Goal: Task Accomplishment & Management: Use online tool/utility

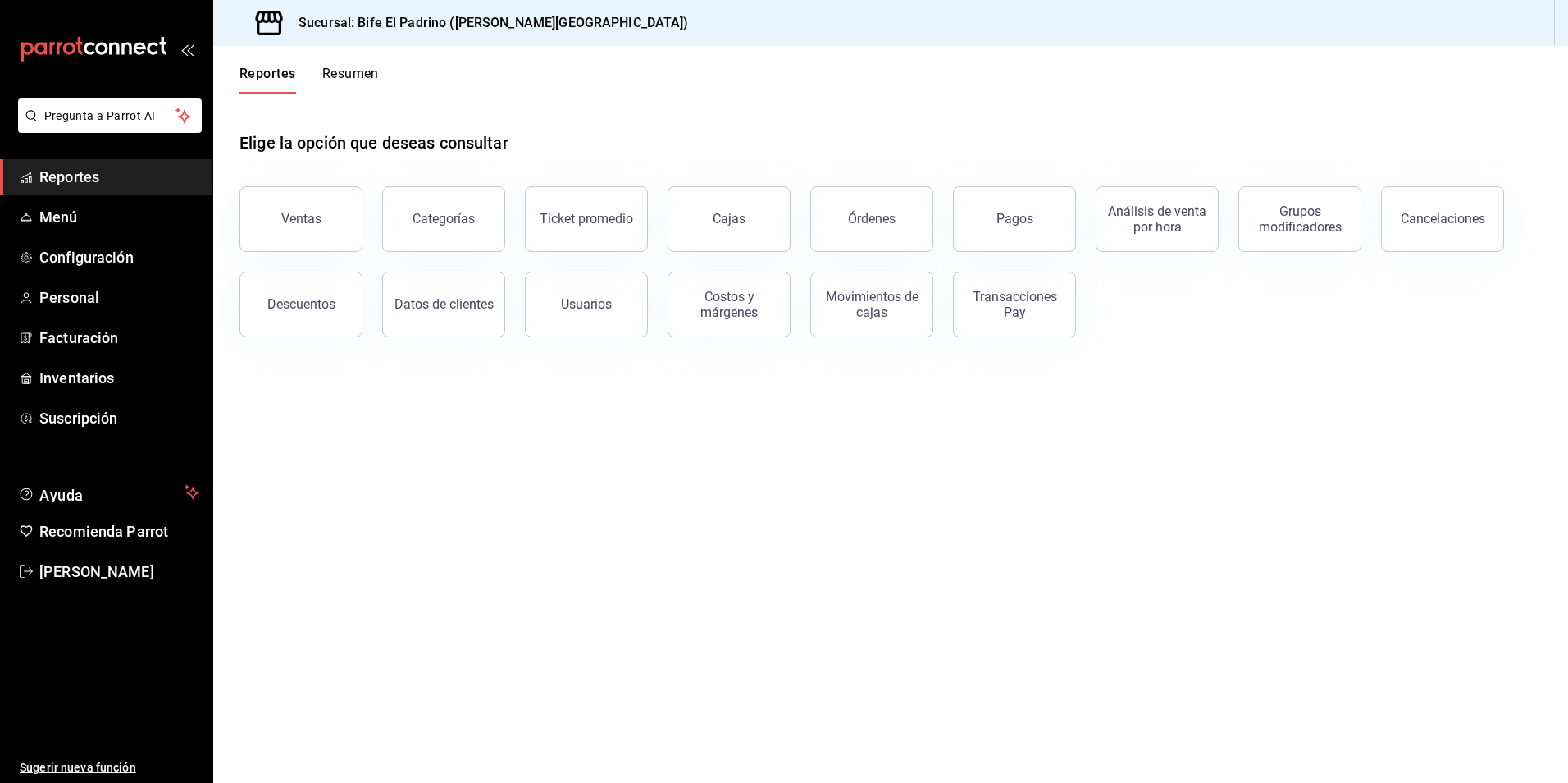
click at [342, 233] on button "Ventas" at bounding box center [300, 218] width 123 height 66
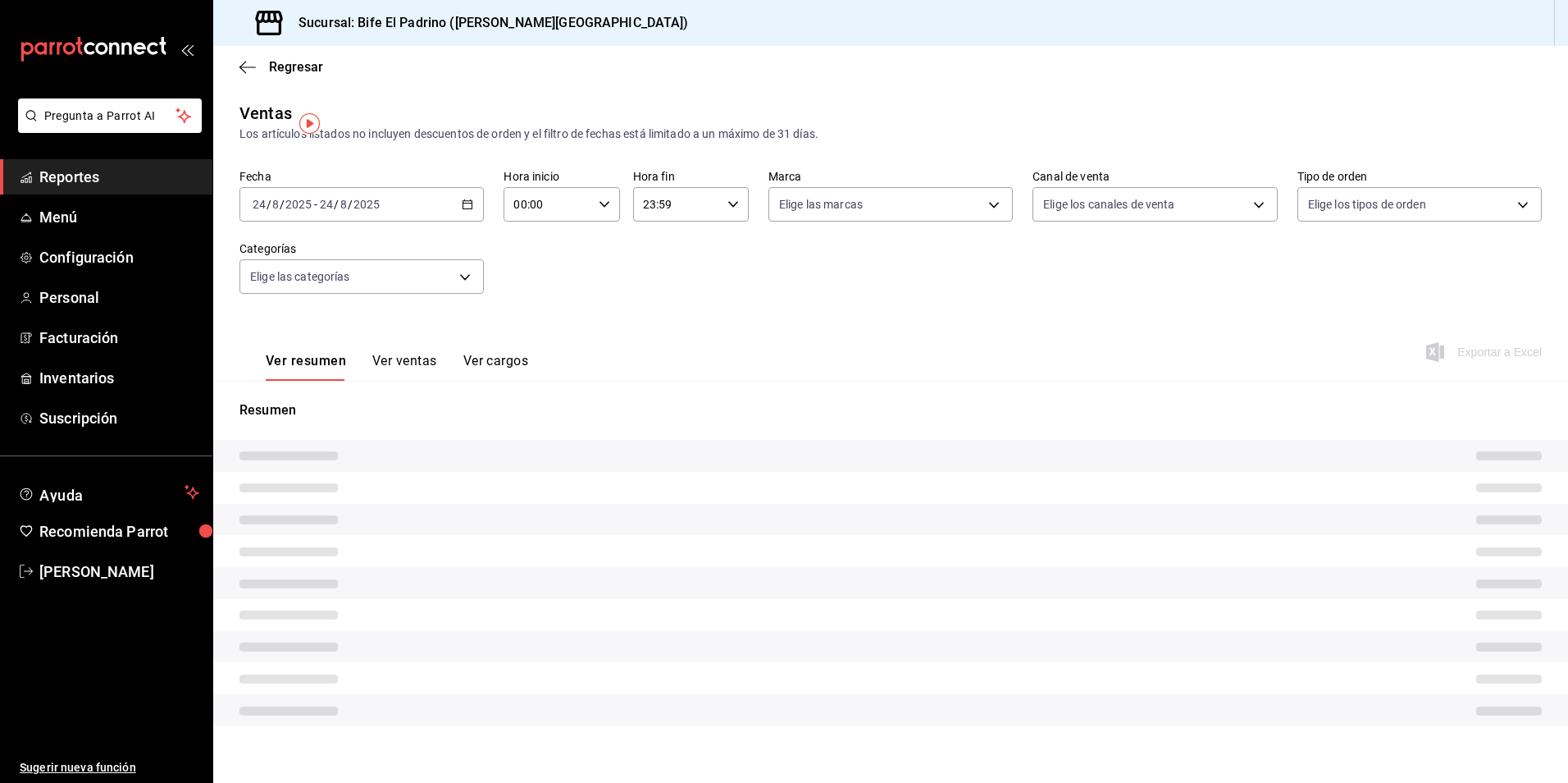
type input "08:01"
type input "12:00"
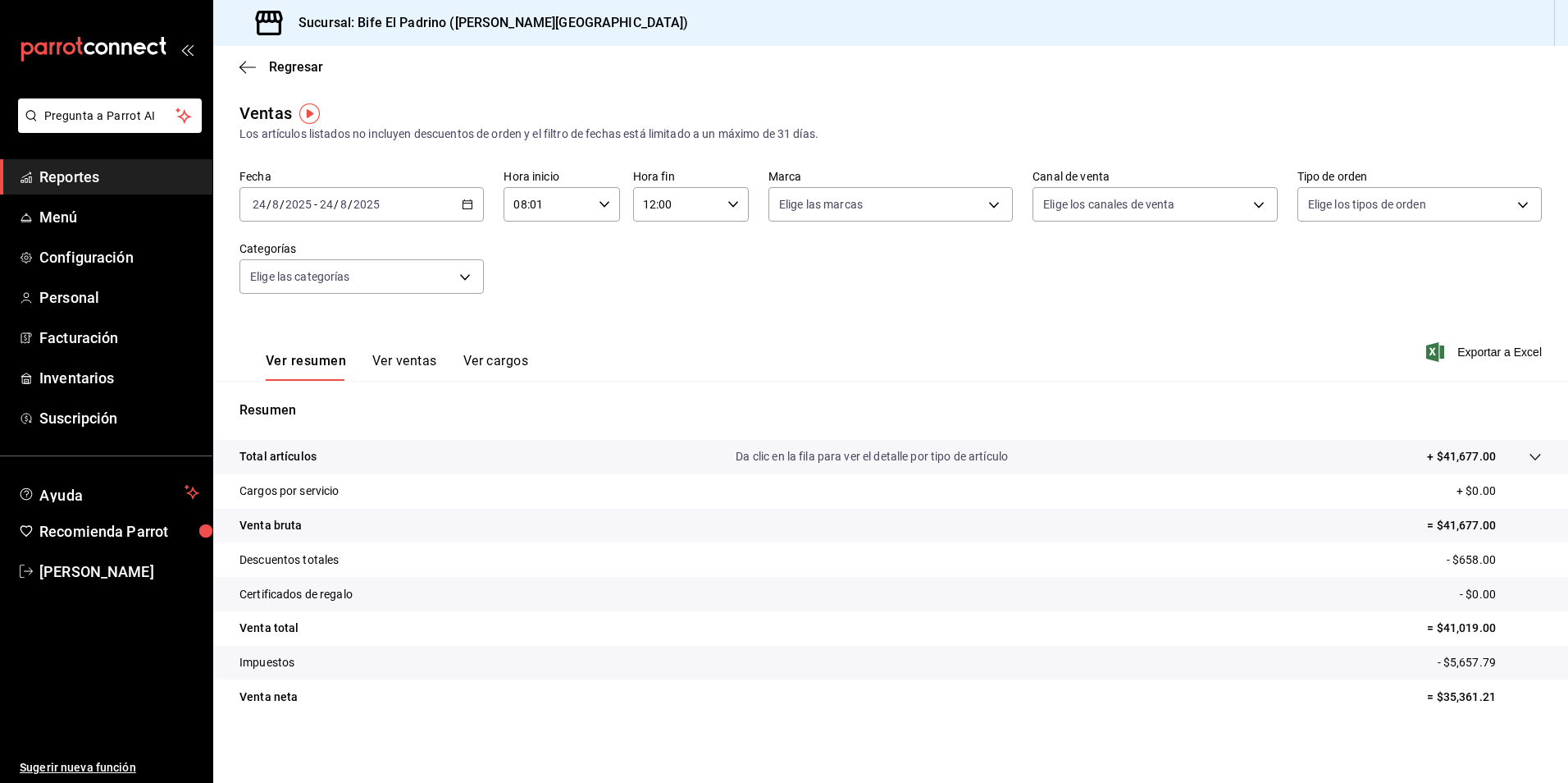
click at [470, 208] on \(Stroke\) "button" at bounding box center [467, 204] width 10 height 9
click at [306, 288] on span "Ayer" at bounding box center [317, 291] width 128 height 17
click at [607, 204] on div "08:01 Hora inicio" at bounding box center [561, 204] width 115 height 34
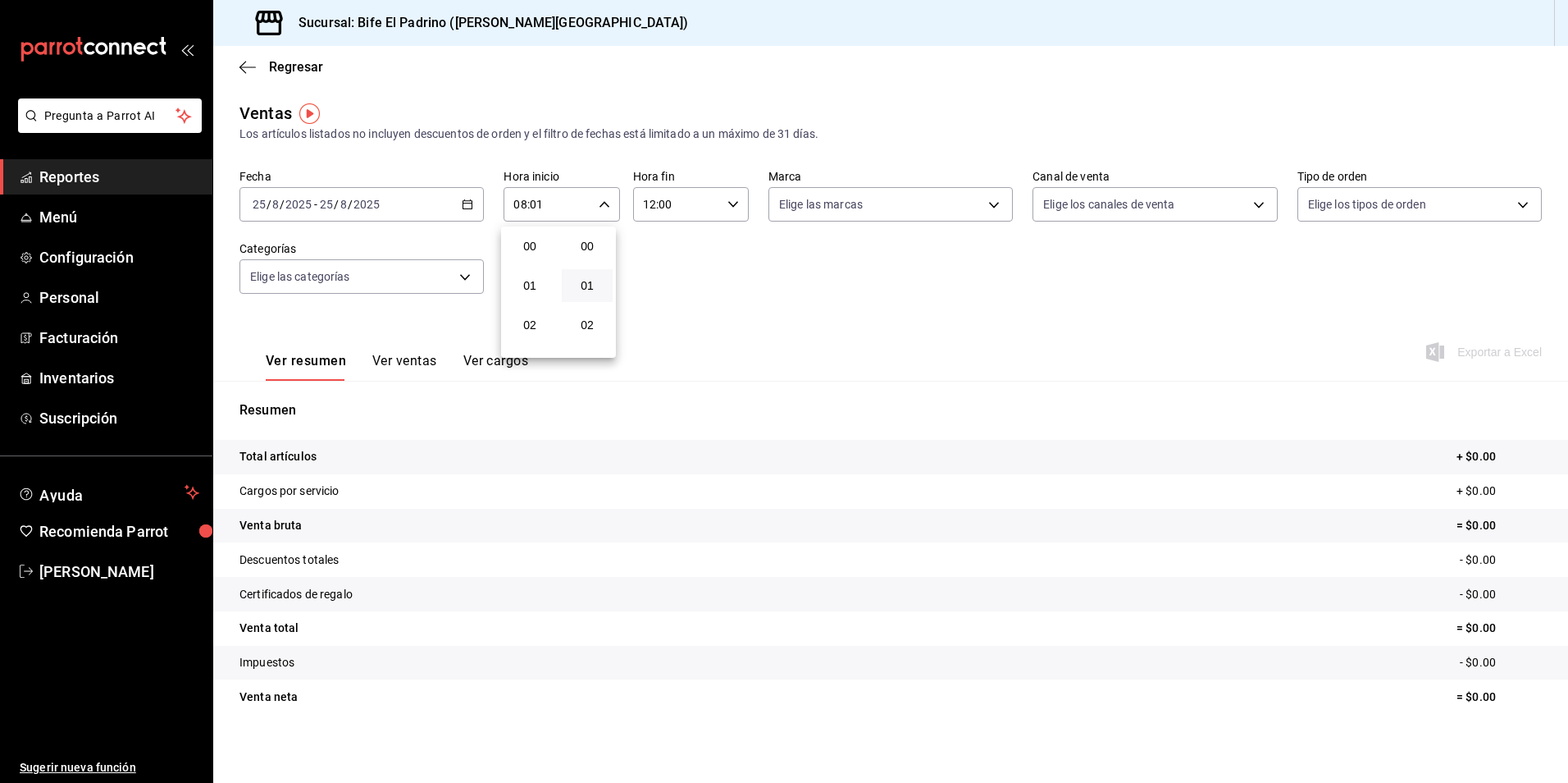
scroll to position [39, 0]
click at [539, 324] on span "10" at bounding box center [530, 324] width 31 height 13
type input "10:01"
click at [538, 309] on span "12" at bounding box center [530, 305] width 31 height 13
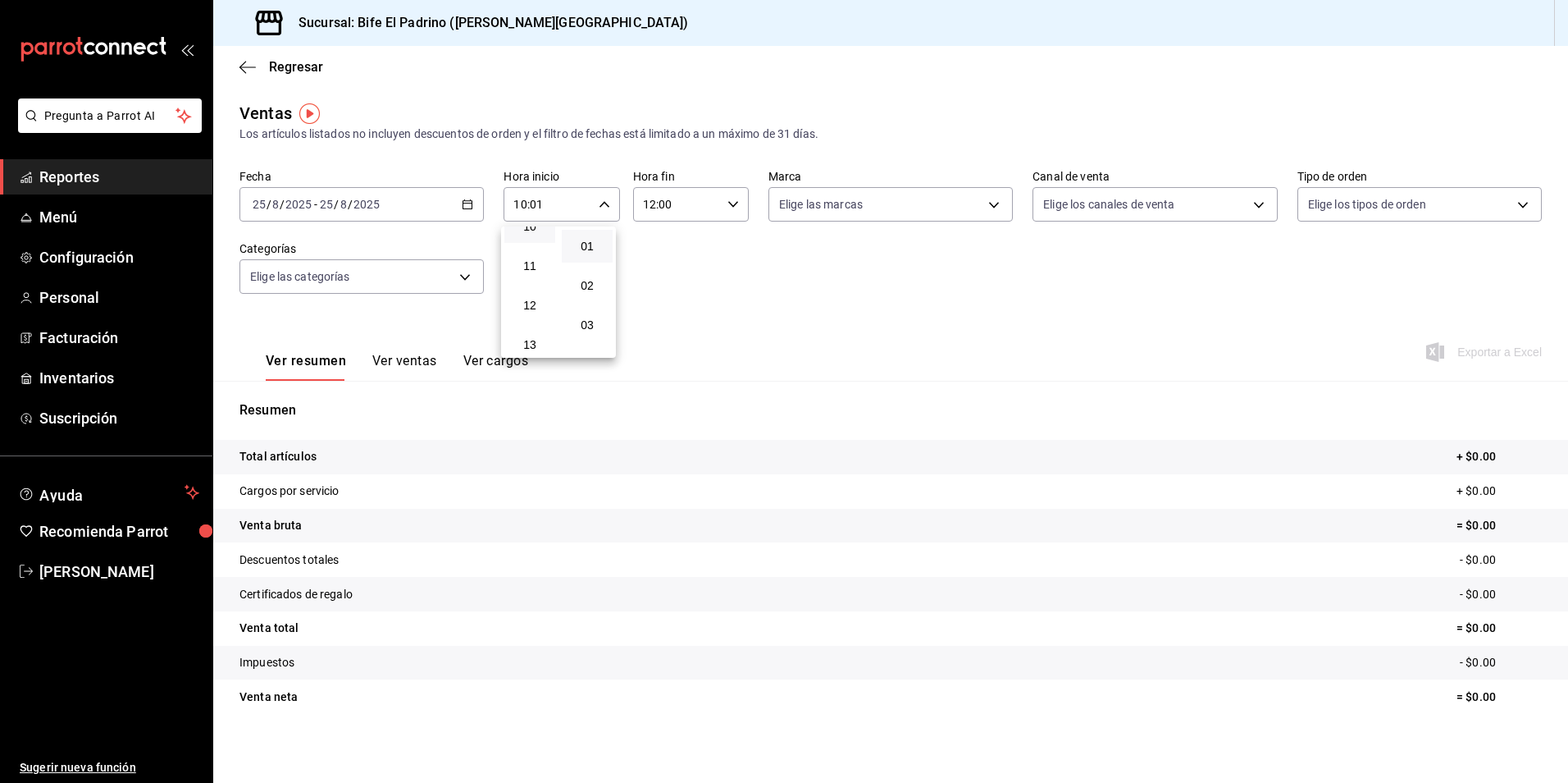
type input "12:01"
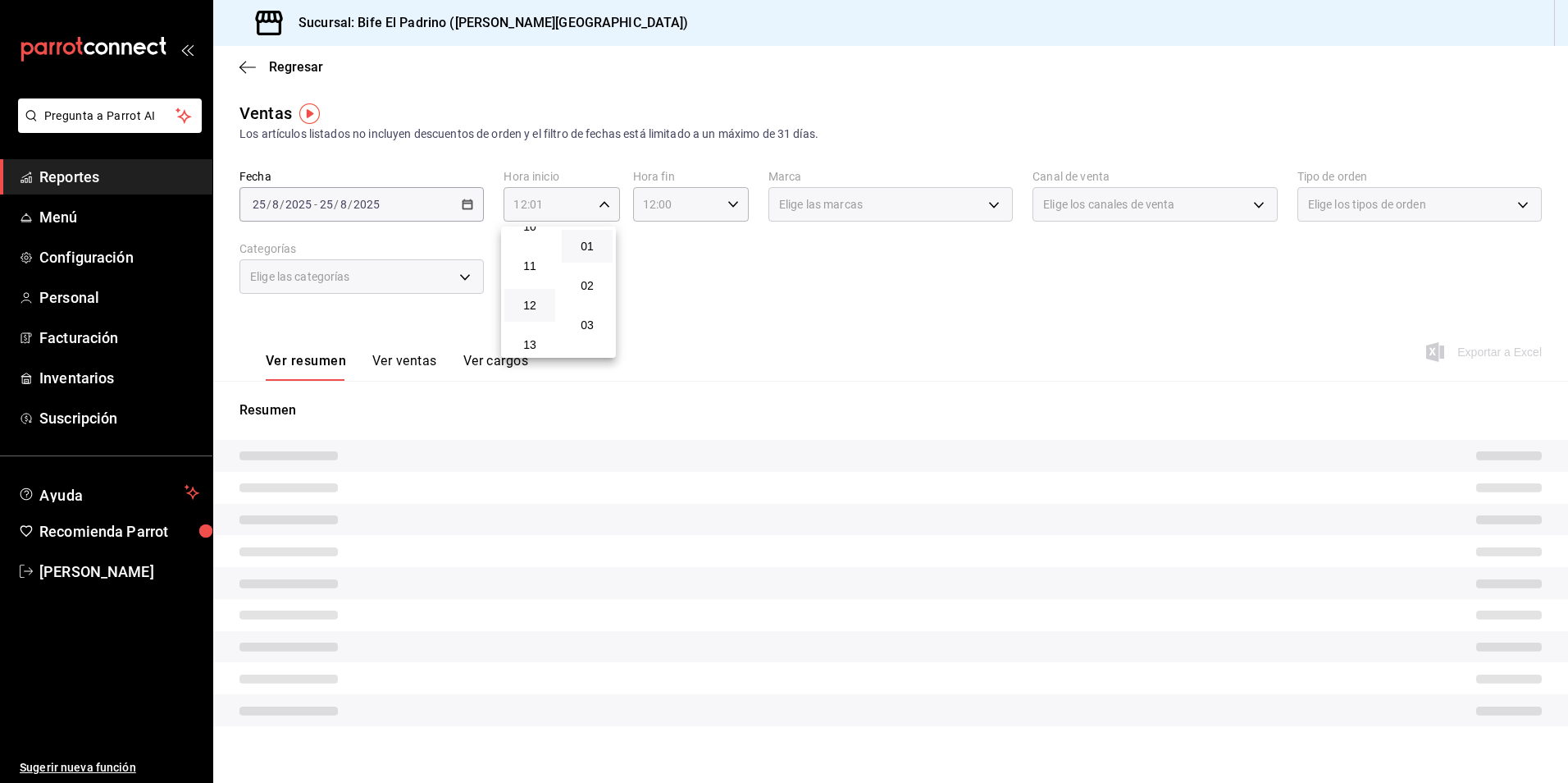
click at [652, 288] on div at bounding box center [784, 392] width 1568 height 783
click at [735, 206] on div "12:00 Hora fin" at bounding box center [691, 204] width 115 height 34
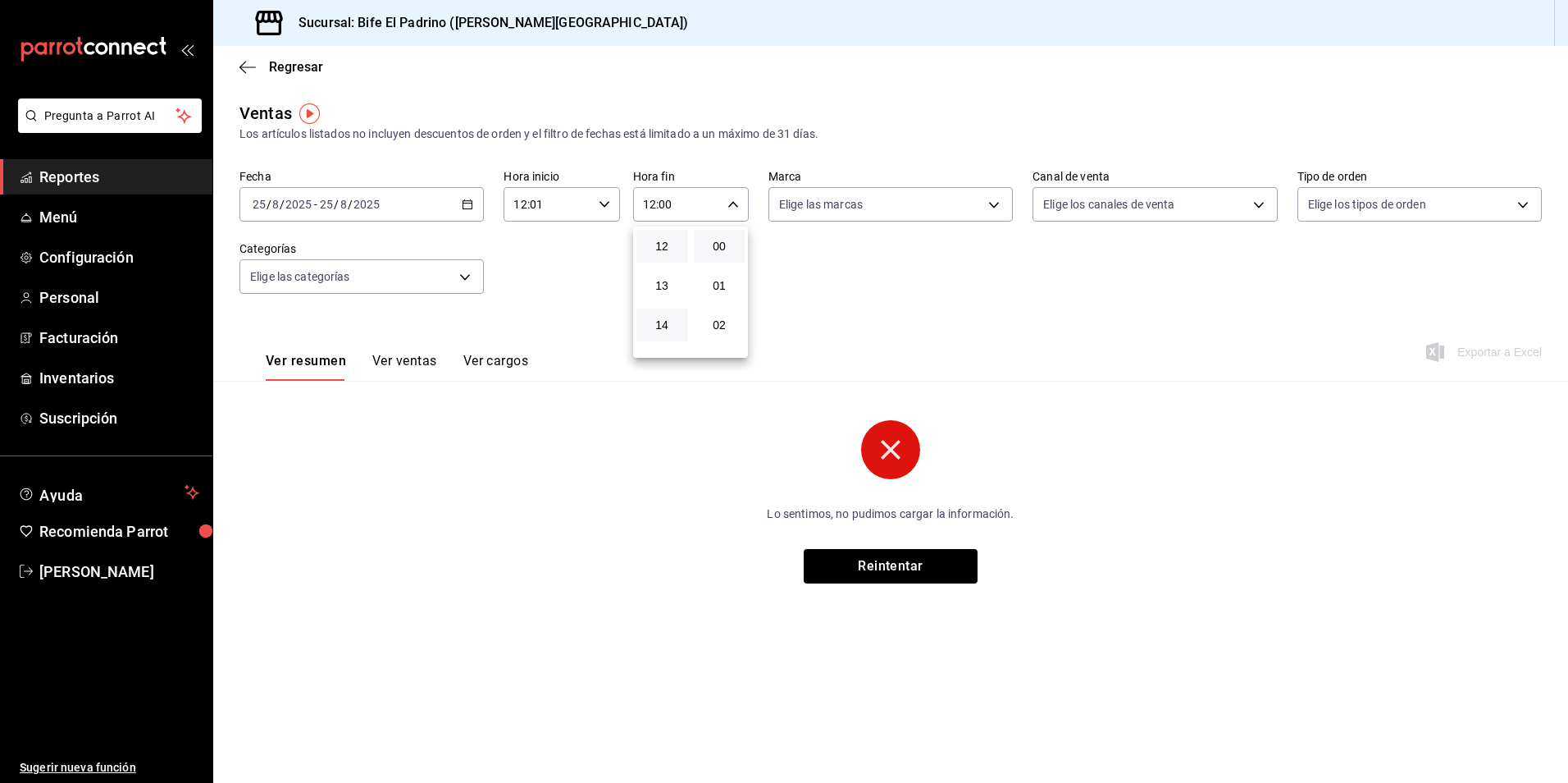
click at [659, 333] on button "14" at bounding box center [662, 325] width 51 height 33
type input "14:00"
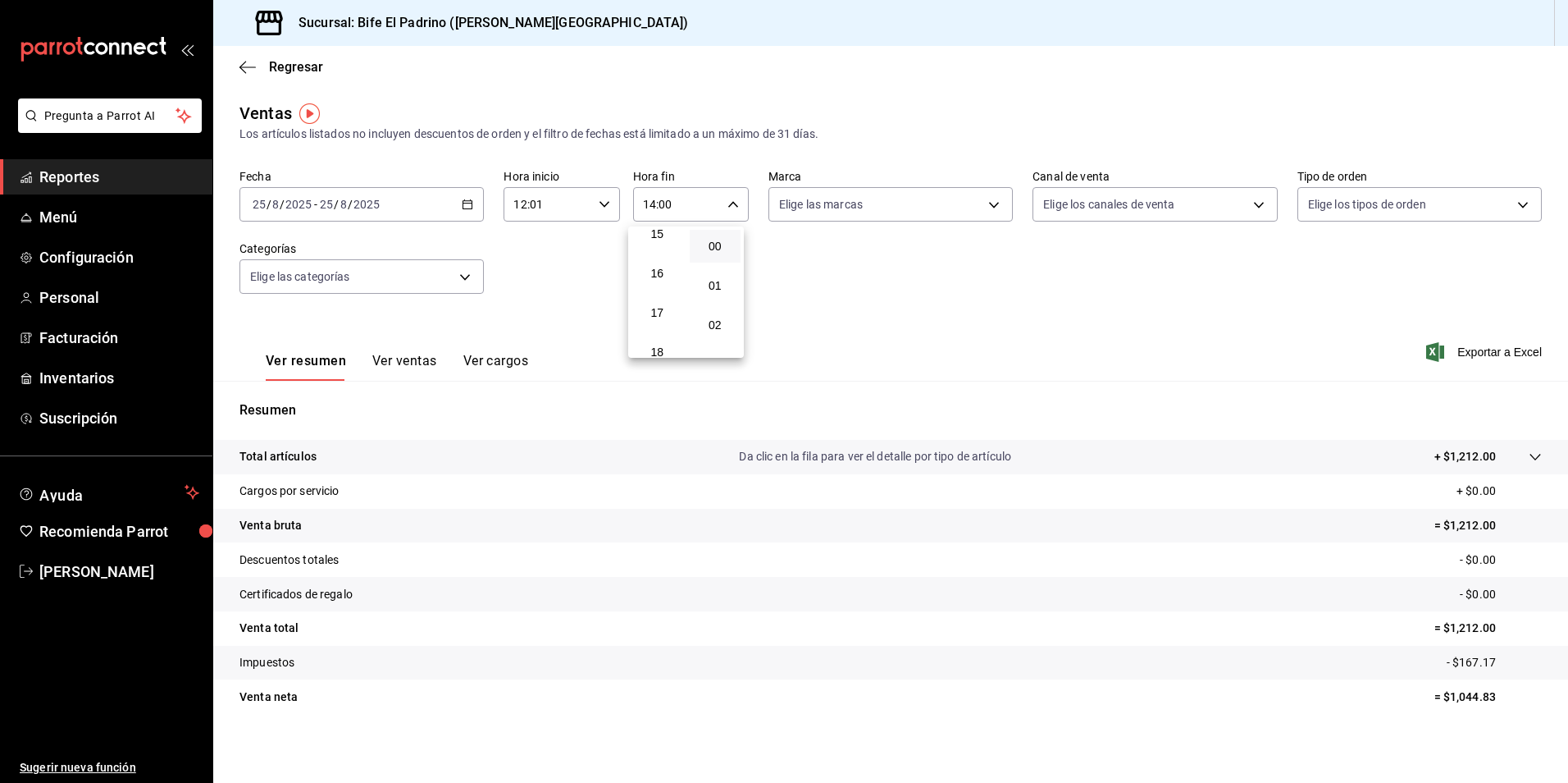
scroll to position [637, 0]
click at [670, 283] on span "17" at bounding box center [657, 279] width 32 height 13
type input "17:00"
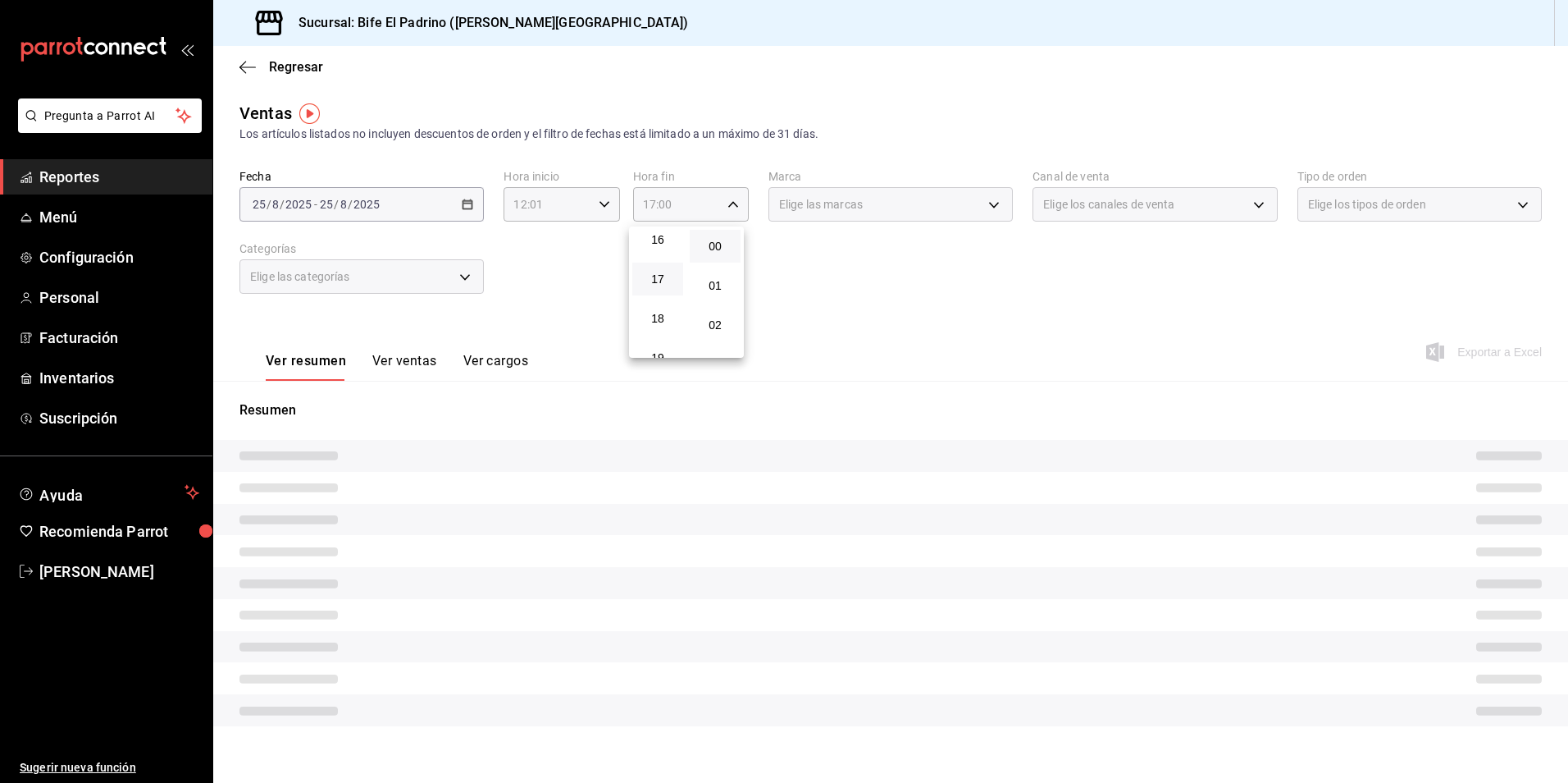
drag, startPoint x: 1004, startPoint y: 364, endPoint x: 991, endPoint y: 377, distance: 18.4
click at [1005, 364] on div at bounding box center [784, 392] width 1568 height 783
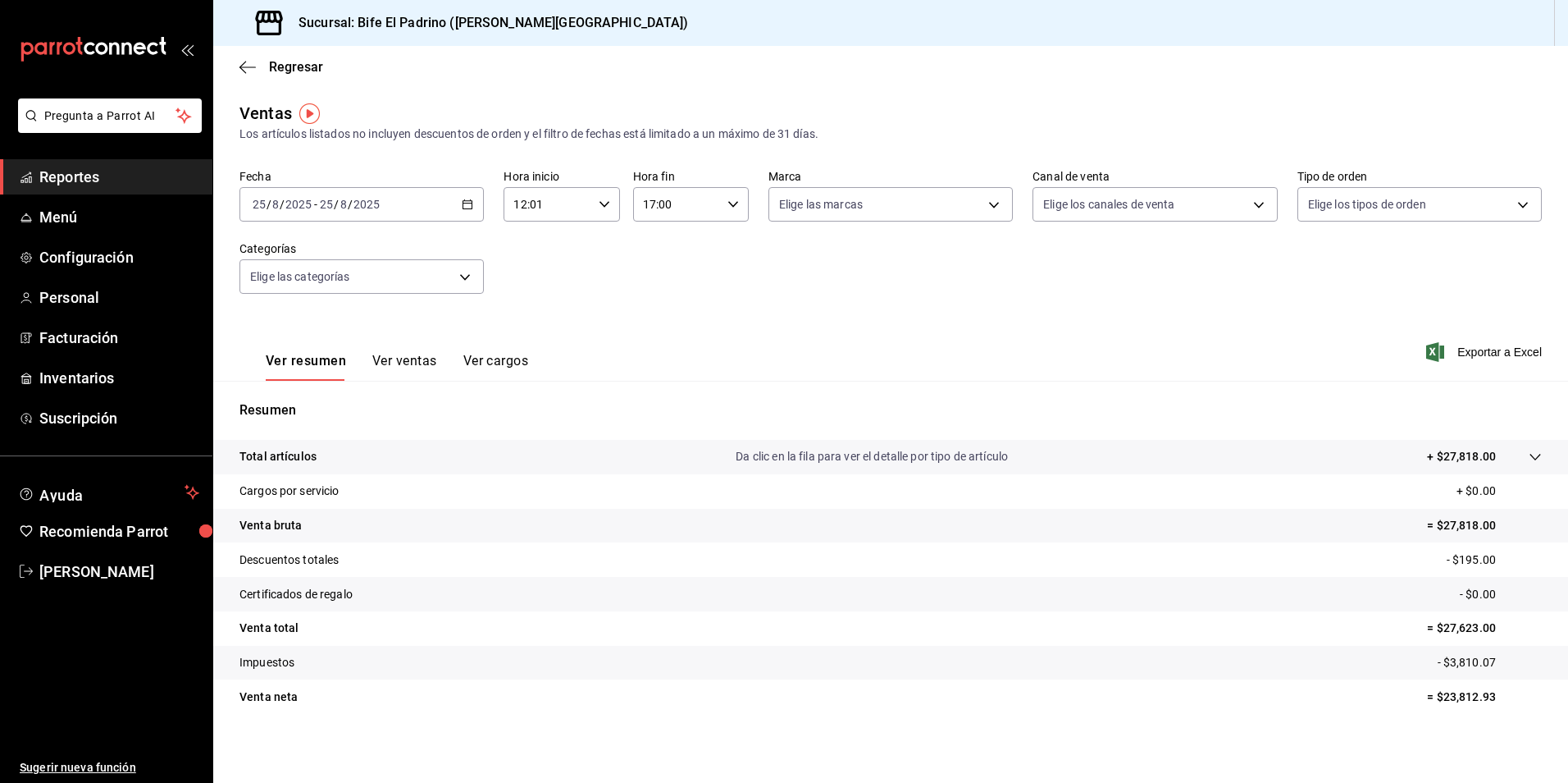
click at [309, 461] on p "Total artículos" at bounding box center [278, 457] width 77 height 17
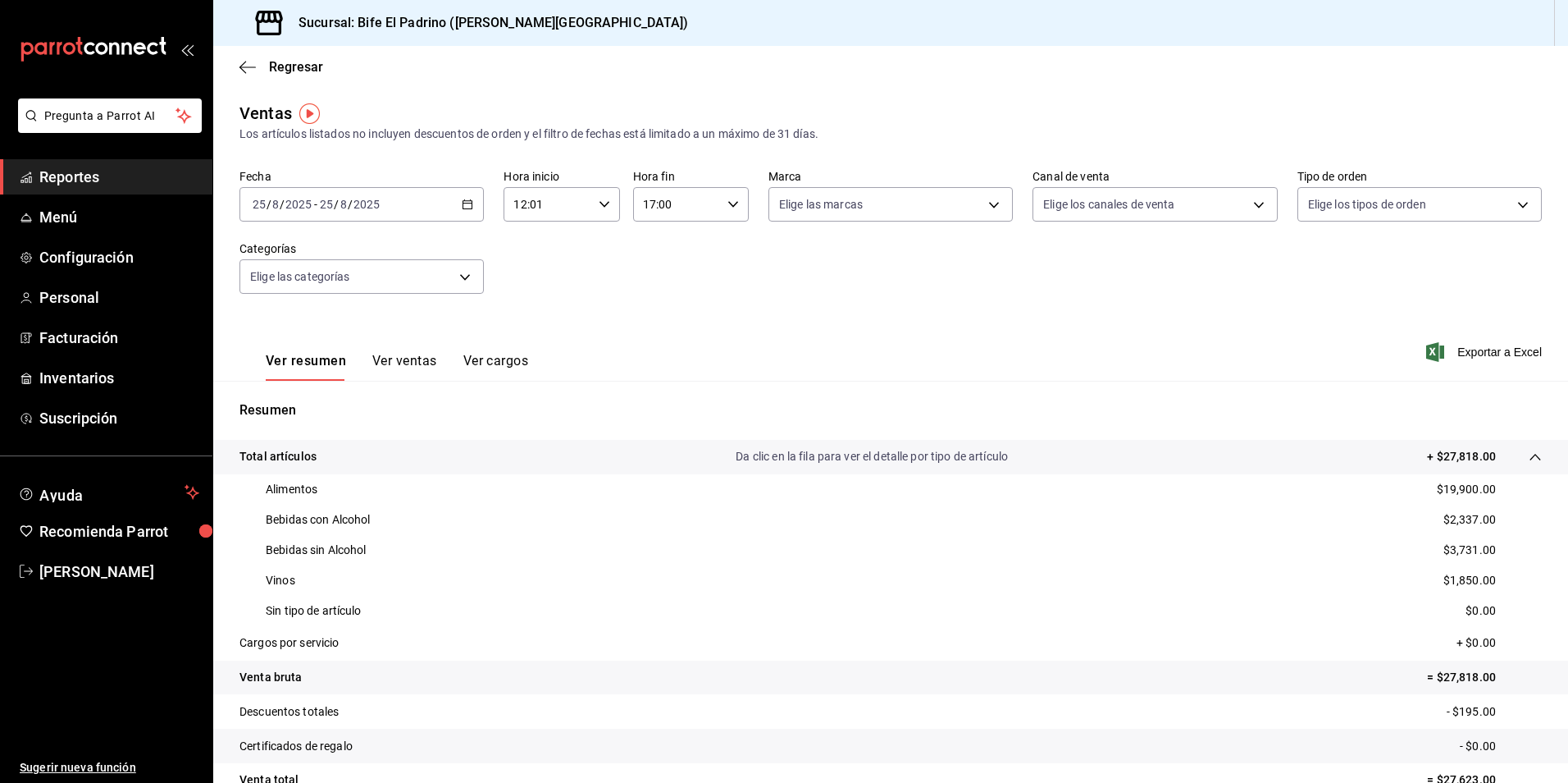
click at [599, 207] on icon "button" at bounding box center [604, 204] width 11 height 11
click at [542, 333] on button "14" at bounding box center [529, 325] width 51 height 33
type input "14:01"
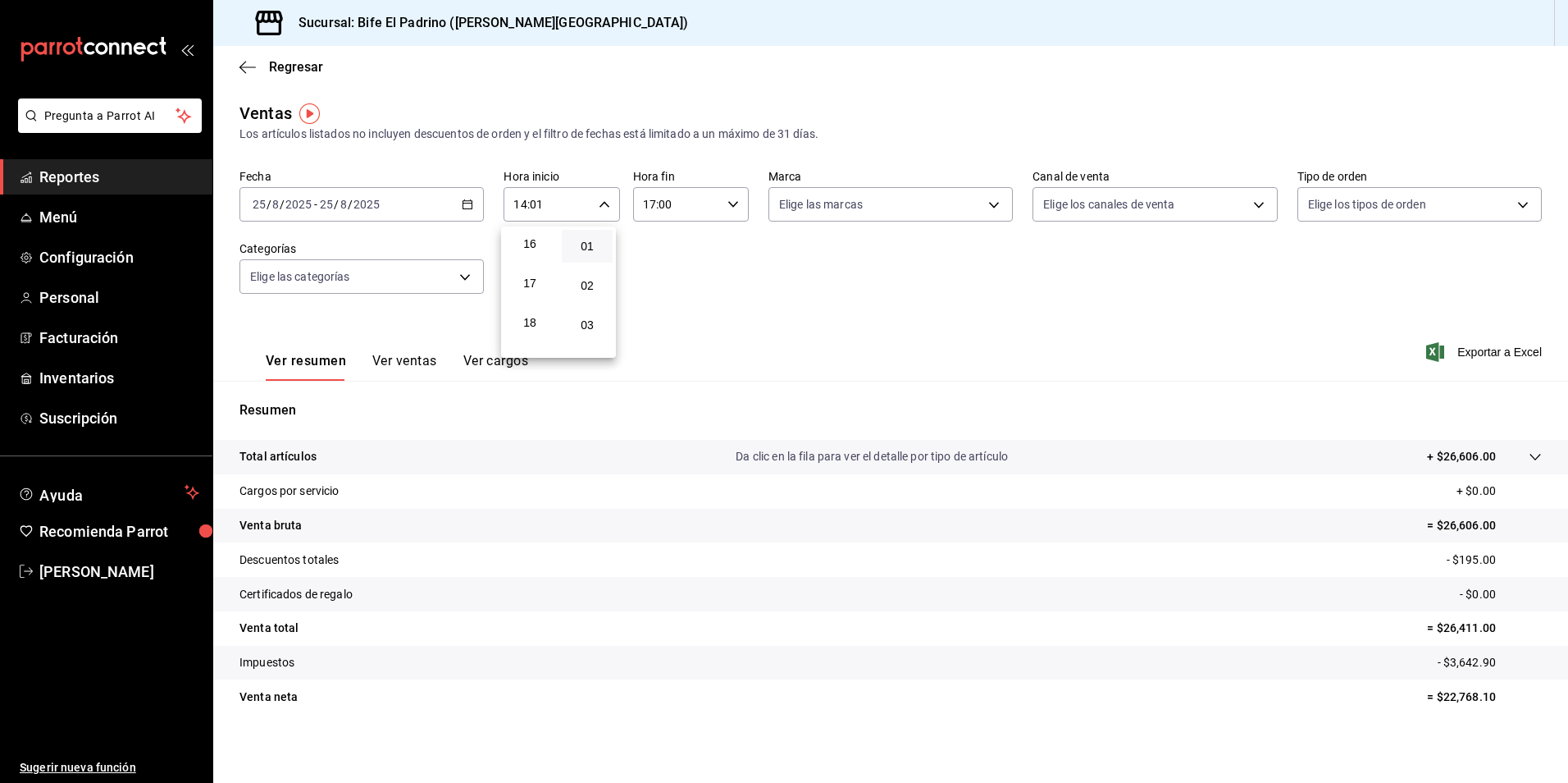
scroll to position [637, 0]
click at [551, 281] on button "17" at bounding box center [529, 279] width 51 height 33
type input "17:01"
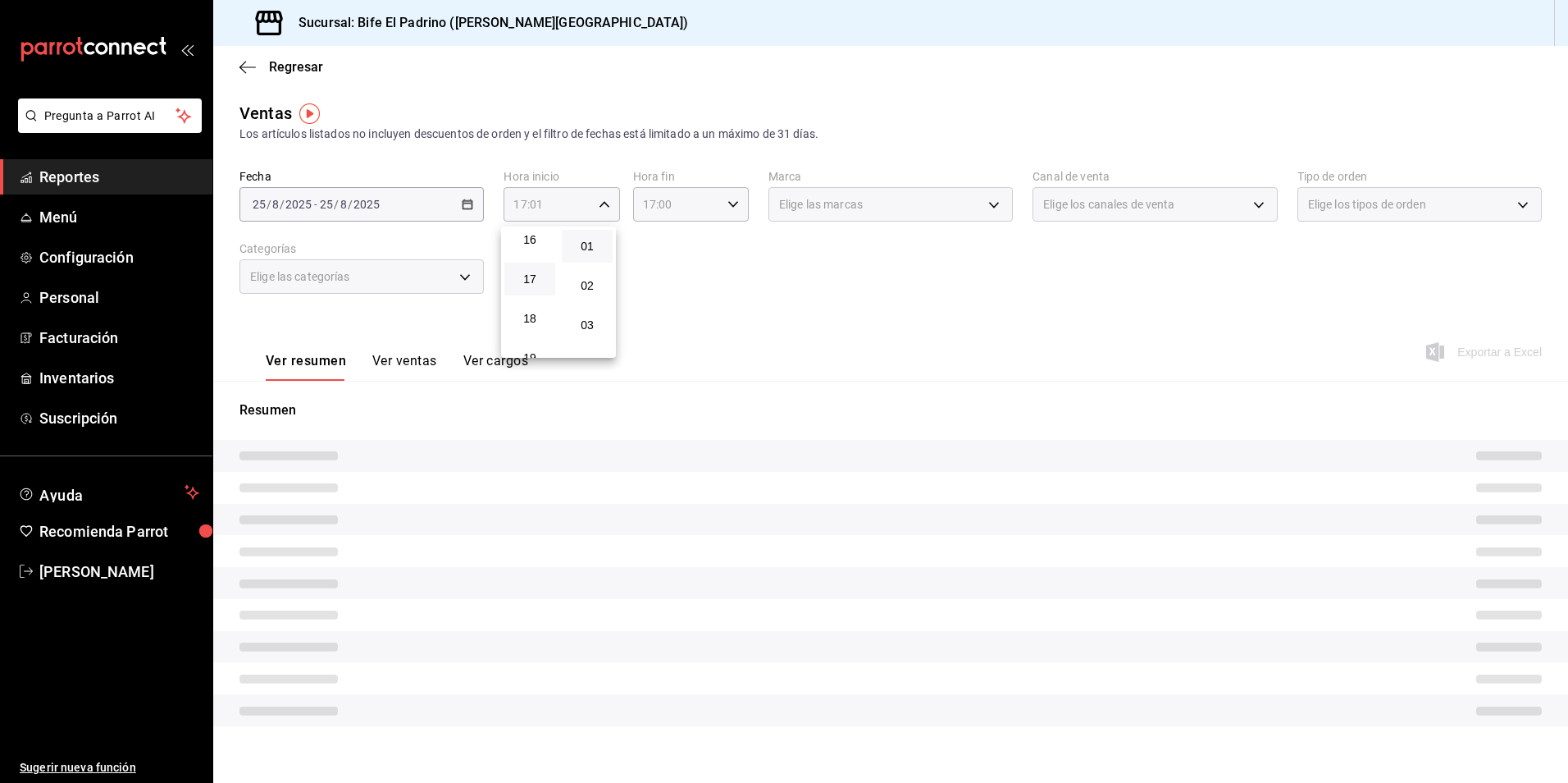
click at [722, 268] on div at bounding box center [784, 392] width 1568 height 783
click at [732, 208] on icon "button" at bounding box center [733, 204] width 11 height 11
click at [667, 329] on span "19" at bounding box center [658, 324] width 31 height 13
type input "19:00"
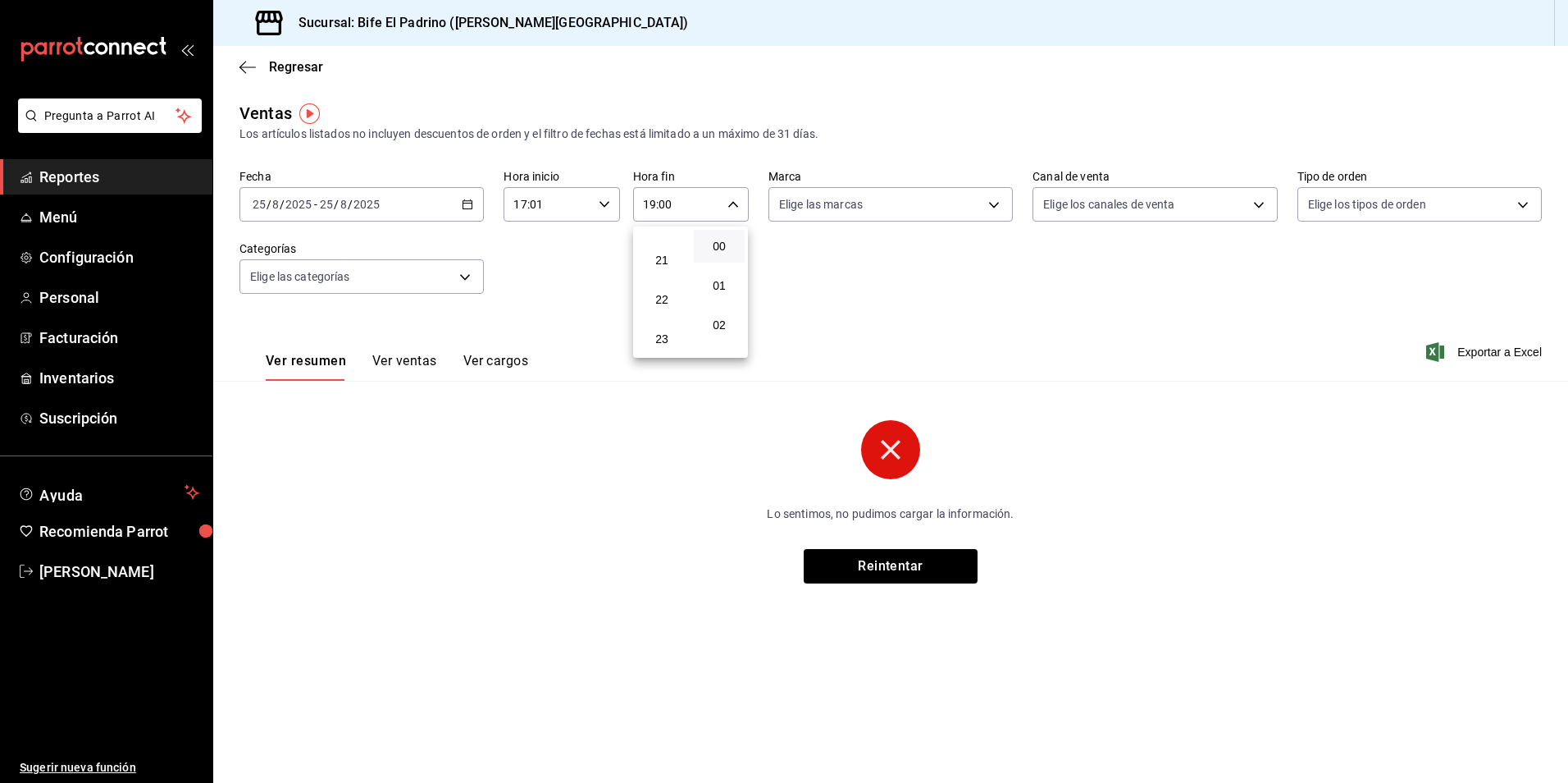
scroll to position [814, 0]
drag, startPoint x: 684, startPoint y: 336, endPoint x: 713, endPoint y: 325, distance: 31.0
click at [683, 336] on button "23" at bounding box center [662, 338] width 51 height 33
click at [713, 325] on span "02" at bounding box center [720, 324] width 32 height 13
type input "23:02"
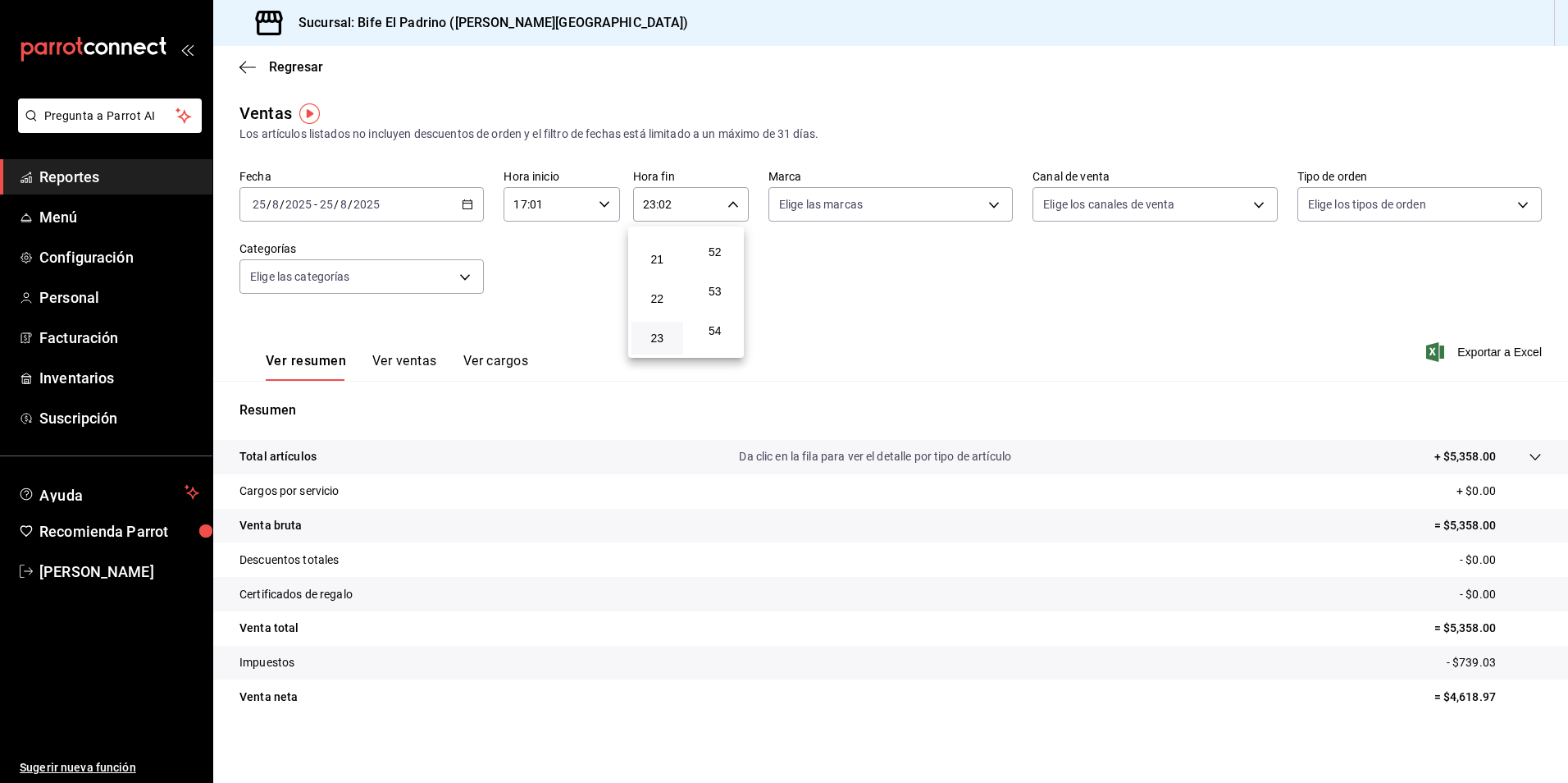
scroll to position [2232, 0]
click at [718, 335] on span "59" at bounding box center [715, 337] width 32 height 13
type input "23:59"
click at [873, 292] on div at bounding box center [784, 392] width 1568 height 783
click at [309, 465] on p "Total artículos" at bounding box center [278, 457] width 77 height 17
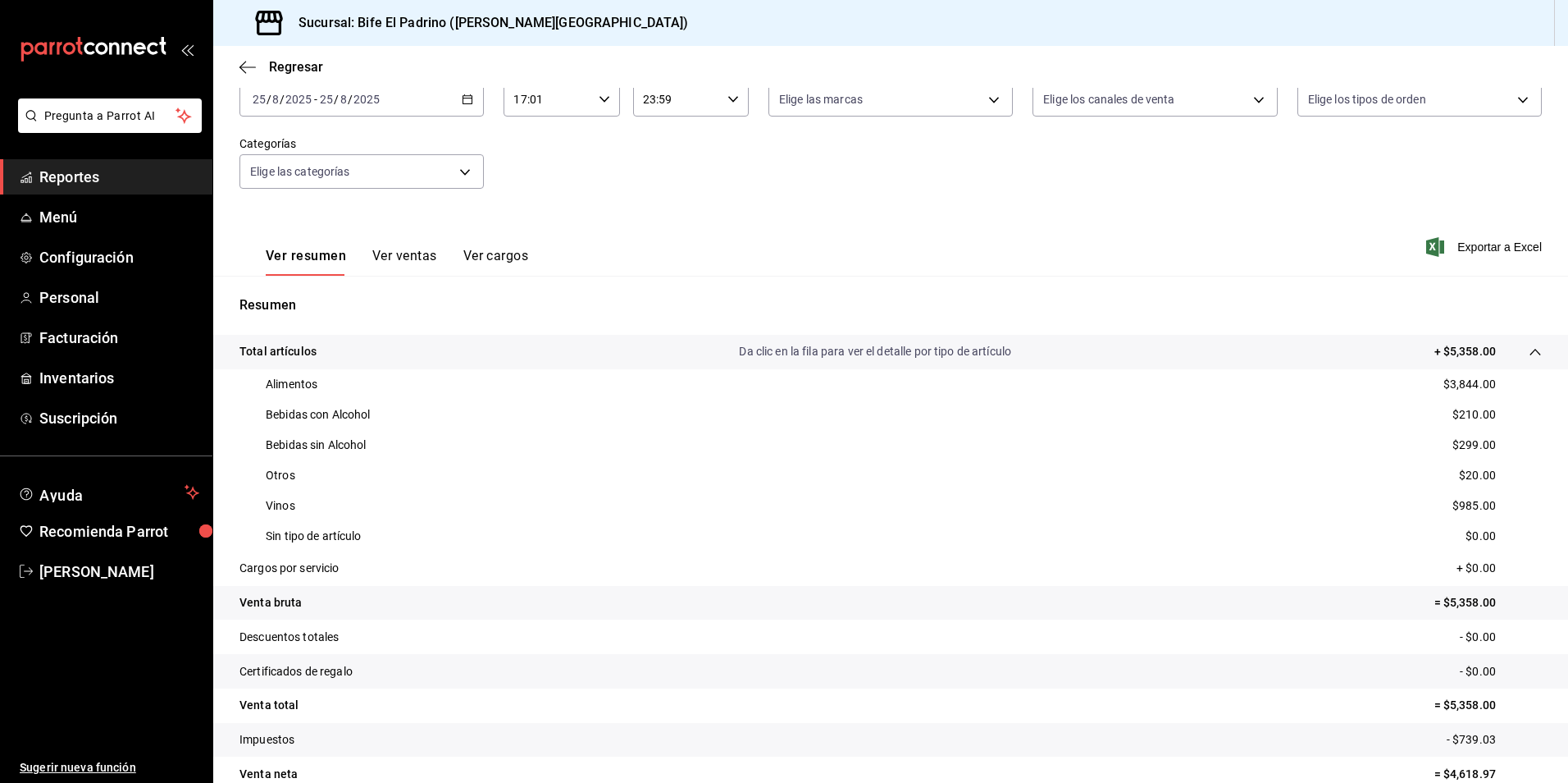
scroll to position [115, 0]
